Goal: Information Seeking & Learning: Learn about a topic

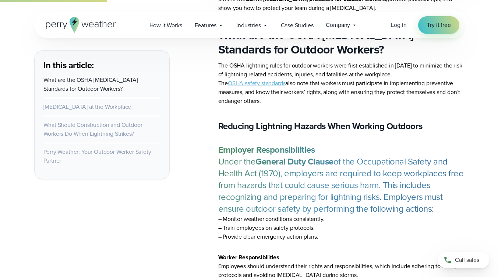
scroll to position [774, 0]
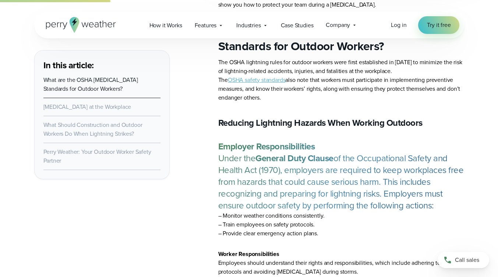
click at [254, 80] on link "OSHA safety standards" at bounding box center [256, 80] width 57 height 8
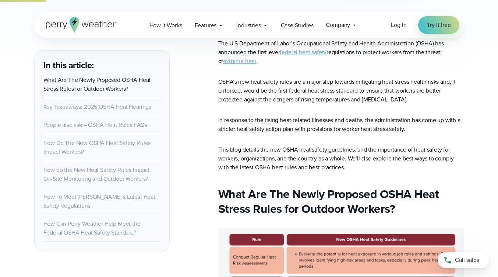
scroll to position [553, 0]
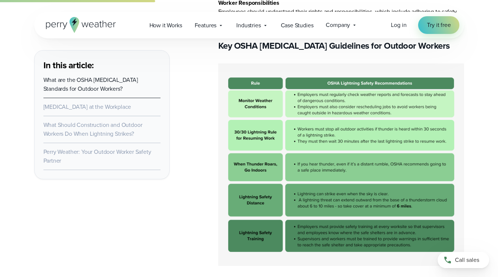
scroll to position [1032, 0]
